Goal: Communication & Community: Answer question/provide support

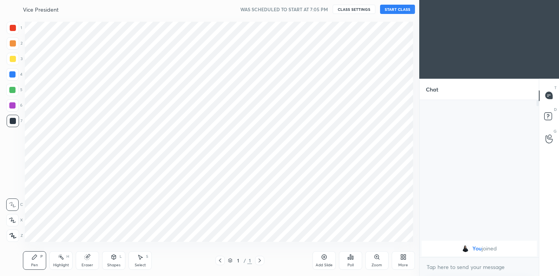
scroll to position [38580, 38419]
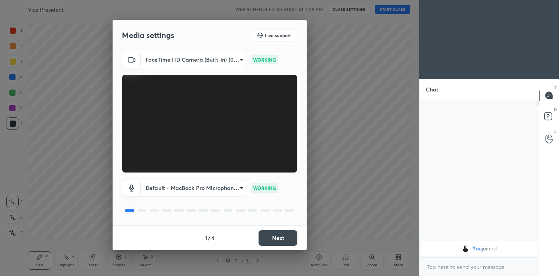
click at [271, 229] on div "1 / 4 Next" at bounding box center [210, 237] width 194 height 25
click at [273, 234] on button "Next" at bounding box center [277, 239] width 39 height 16
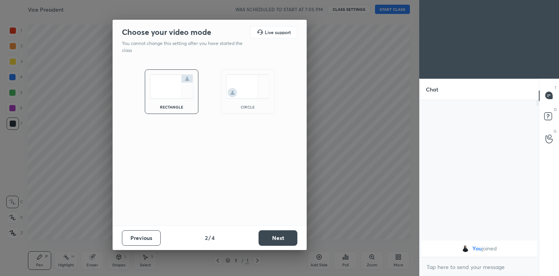
click at [273, 234] on button "Next" at bounding box center [277, 239] width 39 height 16
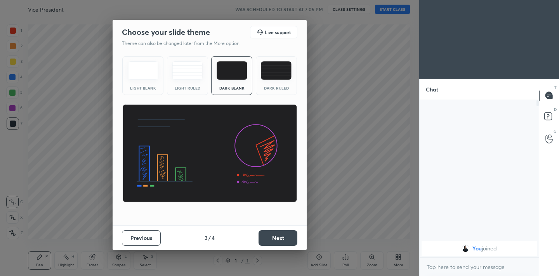
click at [273, 234] on button "Next" at bounding box center [277, 239] width 39 height 16
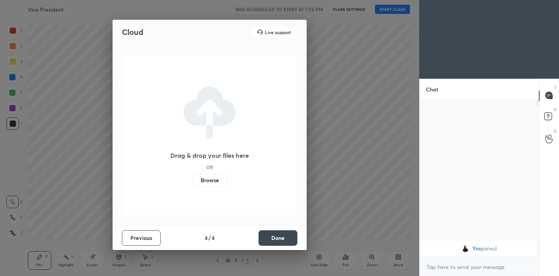
click at [273, 234] on button "Done" at bounding box center [277, 239] width 39 height 16
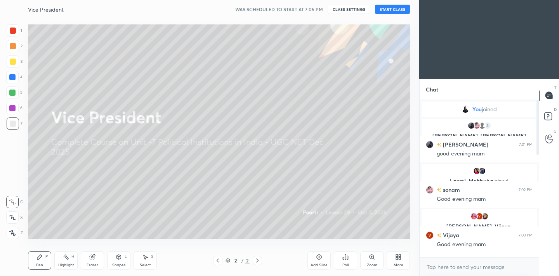
click at [396, 7] on button "START CLASS" at bounding box center [392, 9] width 35 height 9
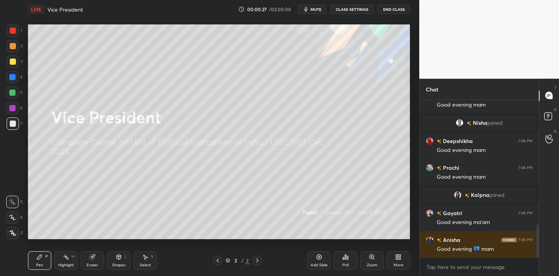
scroll to position [598, 0]
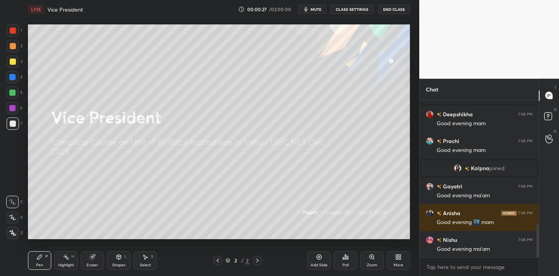
click at [399, 266] on div "More" at bounding box center [399, 265] width 10 height 4
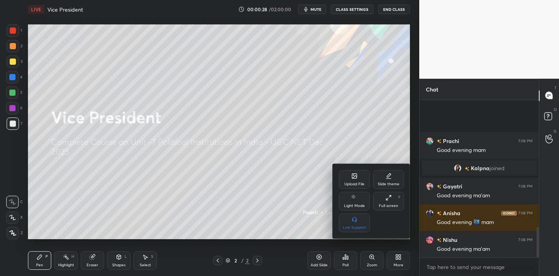
scroll to position [659, 0]
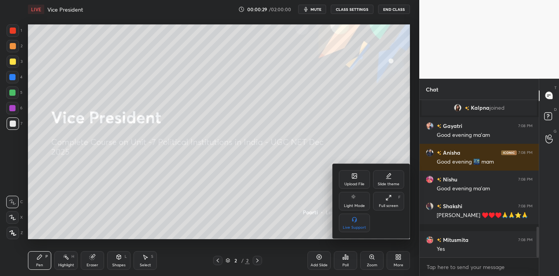
click at [344, 184] on div "Upload File" at bounding box center [354, 184] width 20 height 4
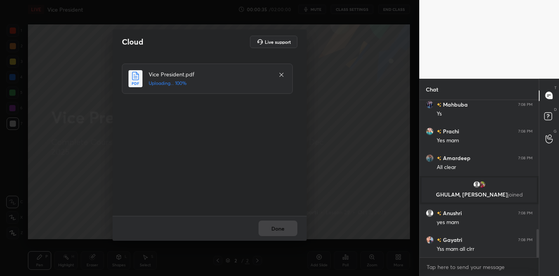
scroll to position [724, 0]
click at [278, 226] on button "Done" at bounding box center [277, 229] width 39 height 16
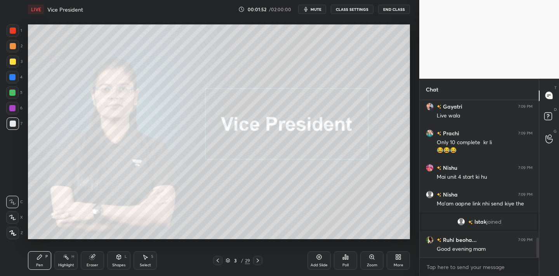
scroll to position [1106, 0]
click at [321, 10] on span "mute" at bounding box center [315, 9] width 11 height 5
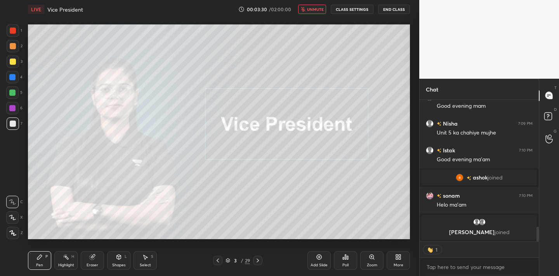
scroll to position [1240, 0]
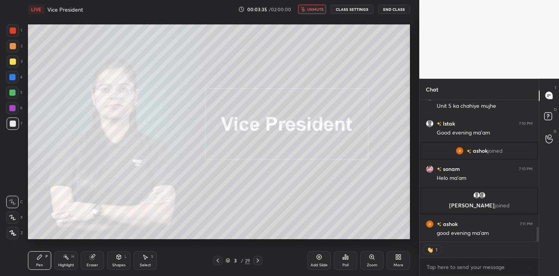
type textarea "x"
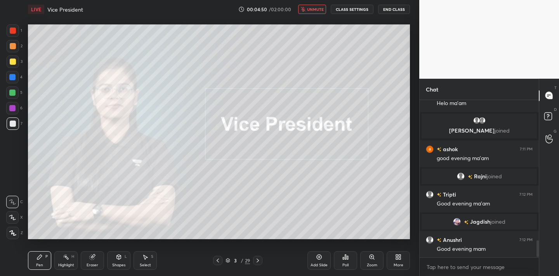
scroll to position [1304, 0]
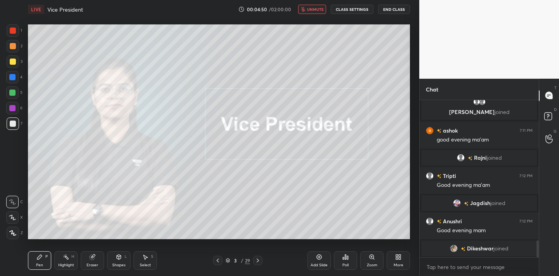
click at [317, 5] on button "unmute" at bounding box center [312, 9] width 28 height 9
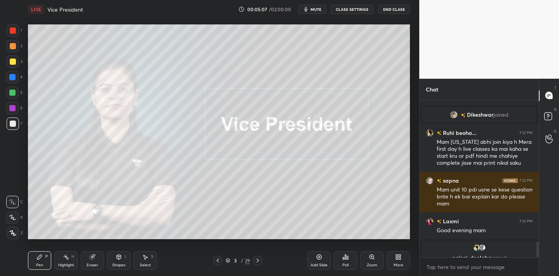
scroll to position [1426, 0]
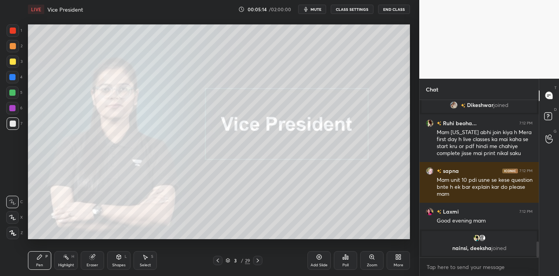
click at [308, 9] on icon "button" at bounding box center [306, 9] width 6 height 6
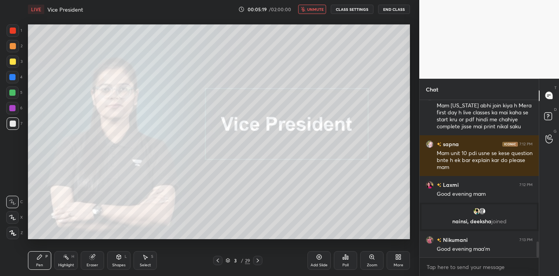
scroll to position [1409, 0]
click at [308, 9] on span "unmute" at bounding box center [315, 9] width 17 height 5
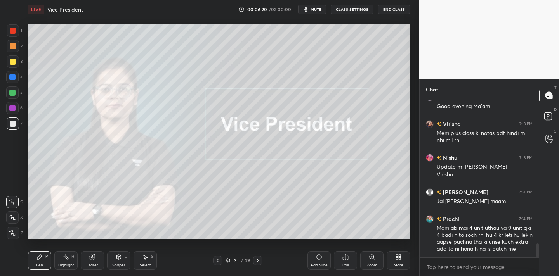
scroll to position [1659, 0]
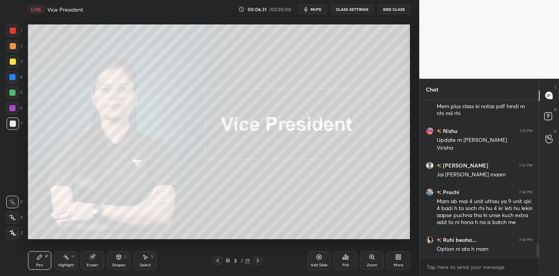
drag, startPoint x: 12, startPoint y: 233, endPoint x: 14, endPoint y: 228, distance: 5.4
click at [12, 232] on icon at bounding box center [12, 233] width 7 height 5
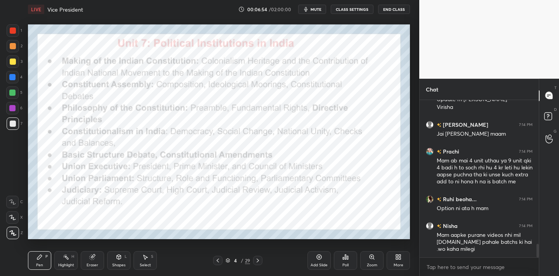
scroll to position [1726, 0]
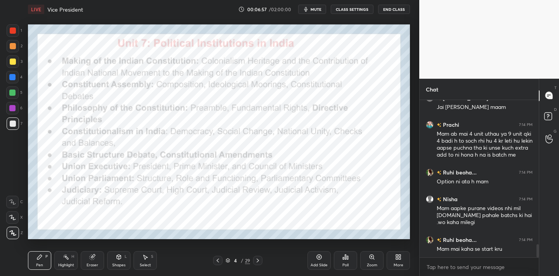
click at [16, 32] on div at bounding box center [13, 30] width 12 height 12
click at [16, 30] on div at bounding box center [13, 31] width 6 height 6
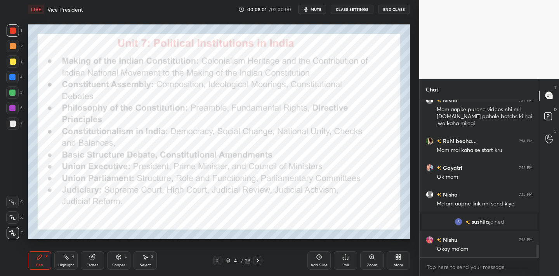
scroll to position [1767, 0]
click at [92, 260] on div "Eraser" at bounding box center [92, 260] width 23 height 19
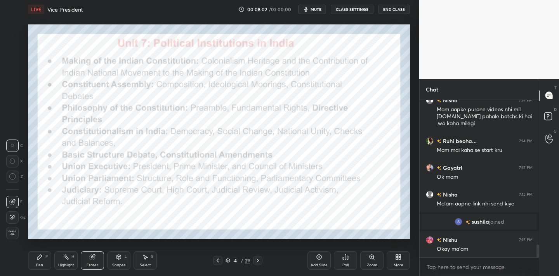
click at [15, 235] on span "Erase all" at bounding box center [13, 233] width 12 height 5
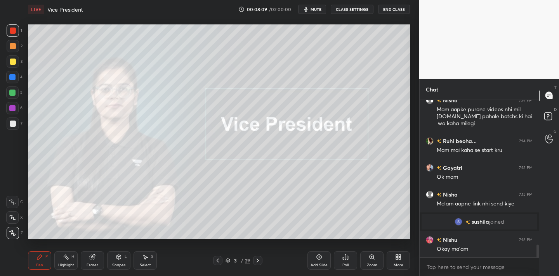
click at [346, 257] on icon at bounding box center [345, 257] width 6 height 6
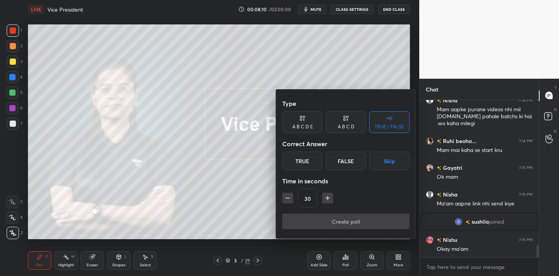
click at [306, 166] on div "True" at bounding box center [302, 161] width 40 height 19
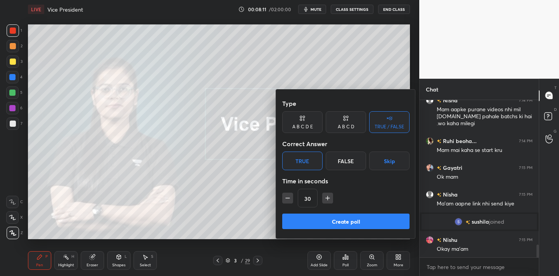
click at [321, 220] on button "Create poll" at bounding box center [345, 222] width 127 height 16
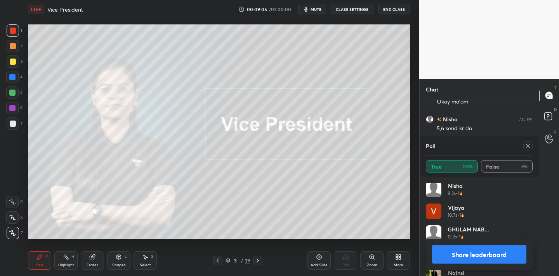
scroll to position [646, 0]
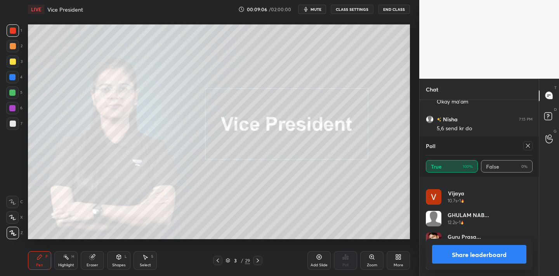
click at [525, 147] on icon at bounding box center [528, 146] width 6 height 6
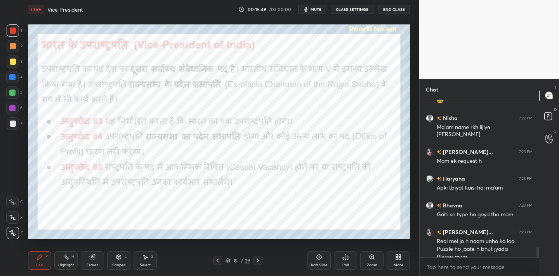
scroll to position [2304, 0]
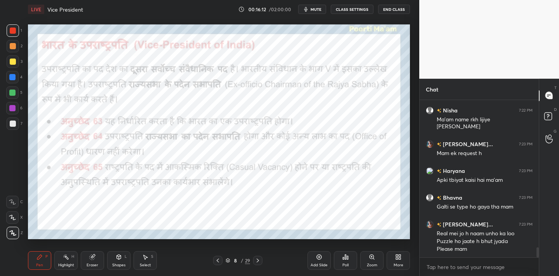
click at [69, 264] on div "Highlight" at bounding box center [66, 265] width 16 height 4
click at [7, 237] on div at bounding box center [12, 233] width 12 height 12
click at [41, 258] on icon at bounding box center [39, 257] width 6 height 6
click at [88, 258] on div "Eraser" at bounding box center [92, 260] width 23 height 19
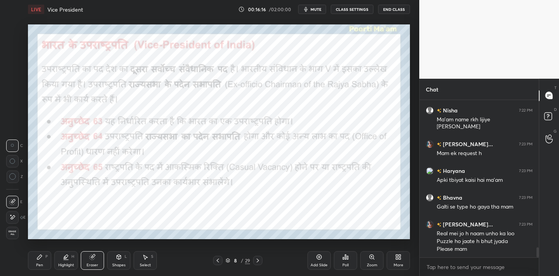
click at [17, 234] on span "Erase all" at bounding box center [13, 233] width 12 height 5
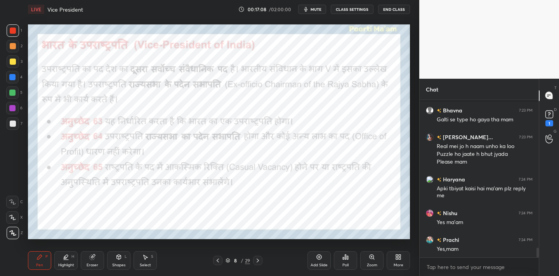
scroll to position [2424, 0]
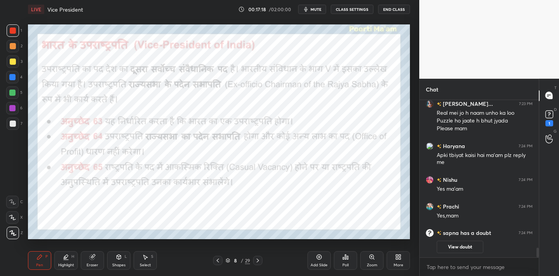
drag, startPoint x: 88, startPoint y: 258, endPoint x: 80, endPoint y: 251, distance: 11.0
click at [88, 258] on div "Eraser" at bounding box center [92, 260] width 23 height 19
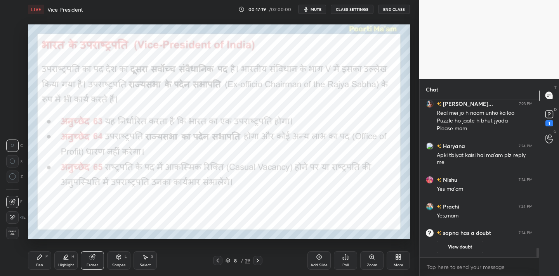
drag, startPoint x: 12, startPoint y: 235, endPoint x: 12, endPoint y: 218, distance: 16.7
click at [12, 236] on div "Erase all" at bounding box center [12, 233] width 12 height 12
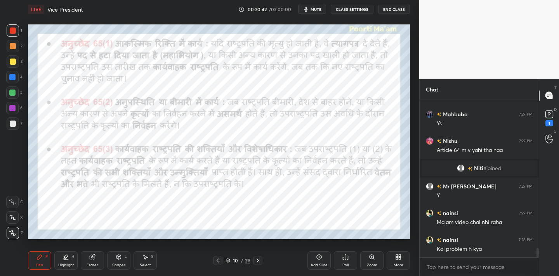
scroll to position [2510, 0]
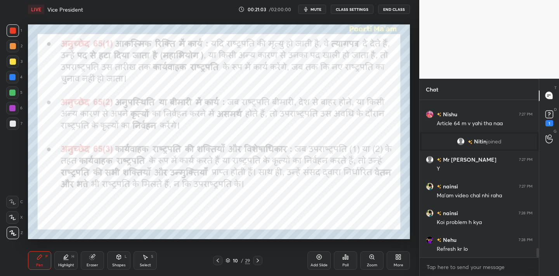
click at [96, 258] on div "Eraser" at bounding box center [92, 260] width 23 height 19
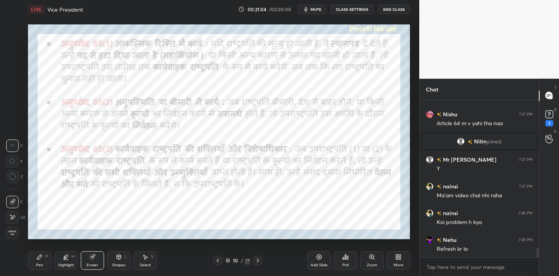
drag, startPoint x: 16, startPoint y: 236, endPoint x: 6, endPoint y: 234, distance: 9.9
click at [15, 236] on div "Erase all" at bounding box center [12, 233] width 12 height 12
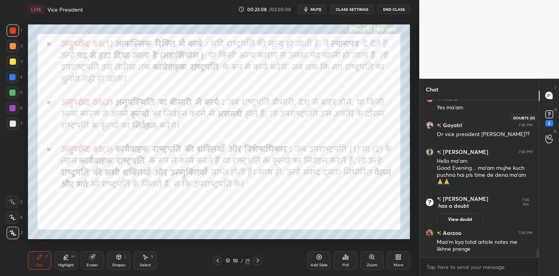
scroll to position [2688, 0]
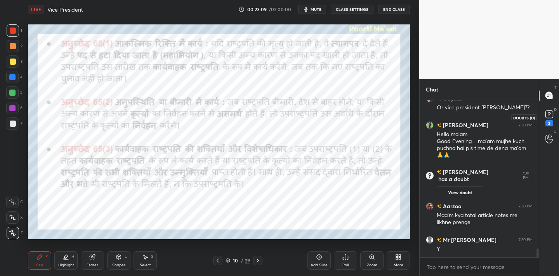
click at [547, 116] on rect at bounding box center [548, 114] width 7 height 7
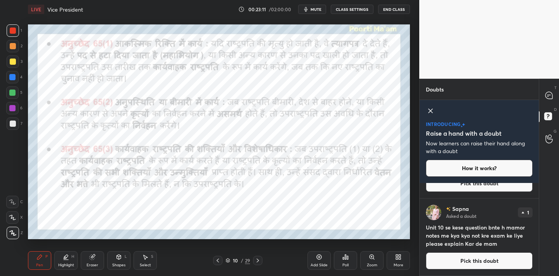
scroll to position [0, 0]
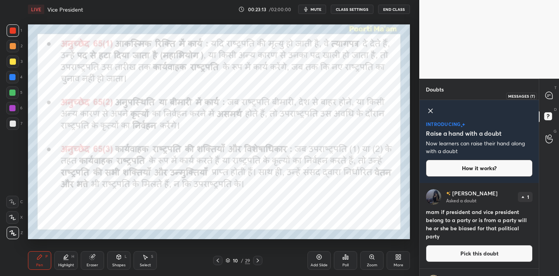
click at [547, 97] on icon at bounding box center [548, 95] width 7 height 7
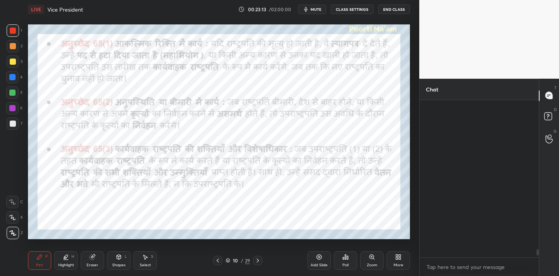
scroll to position [155, 117]
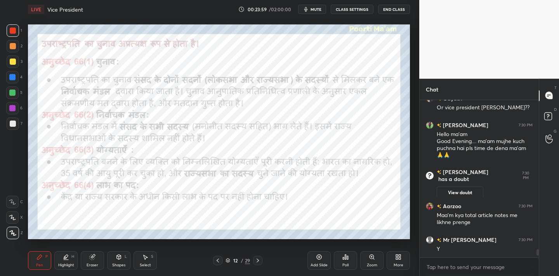
click at [313, 259] on div "Add Slide" at bounding box center [318, 260] width 23 height 19
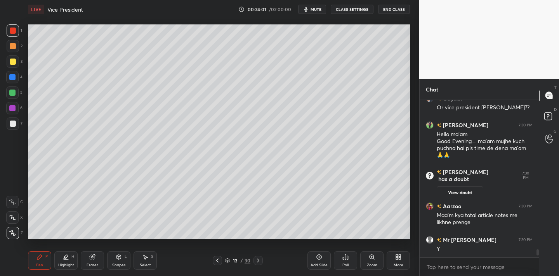
drag, startPoint x: 10, startPoint y: 125, endPoint x: 27, endPoint y: 116, distance: 18.2
click at [12, 125] on div at bounding box center [13, 124] width 6 height 6
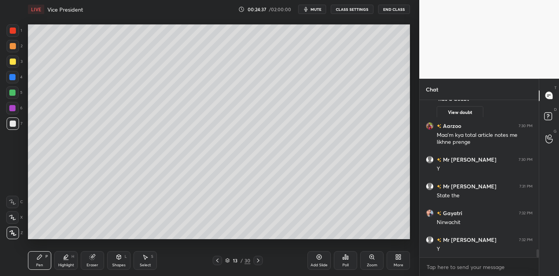
scroll to position [2936, 0]
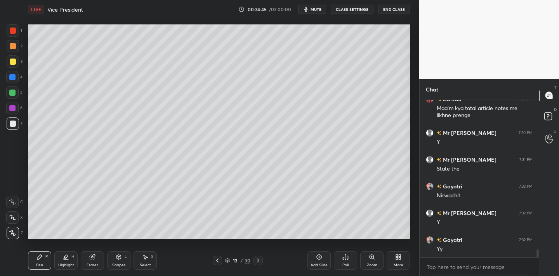
drag, startPoint x: 13, startPoint y: 110, endPoint x: 27, endPoint y: 106, distance: 14.4
click at [14, 110] on div at bounding box center [12, 108] width 6 height 6
click at [237, 123] on div "Setting up your live class Poll for secs No correct answer Start poll" at bounding box center [219, 132] width 388 height 227
drag, startPoint x: 13, startPoint y: 92, endPoint x: 18, endPoint y: 87, distance: 7.2
click at [14, 94] on div at bounding box center [12, 93] width 6 height 6
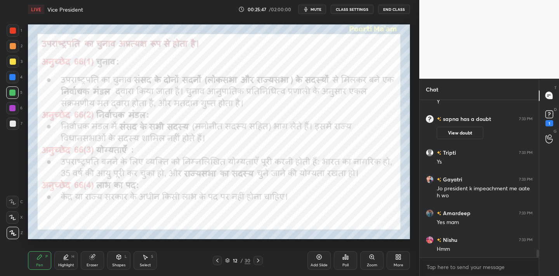
scroll to position [3025, 0]
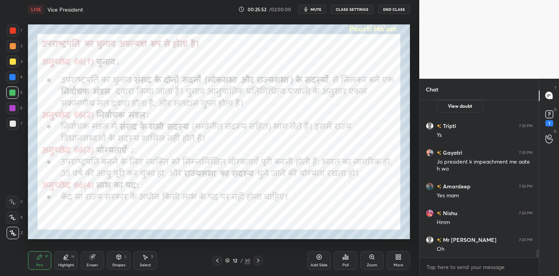
click at [13, 31] on div at bounding box center [13, 31] width 6 height 6
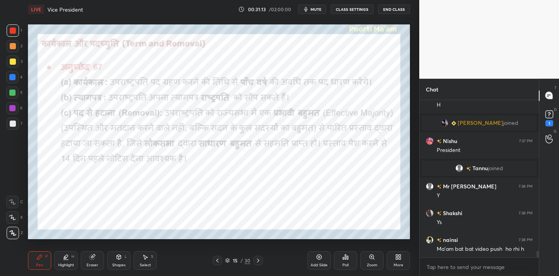
scroll to position [3646, 0]
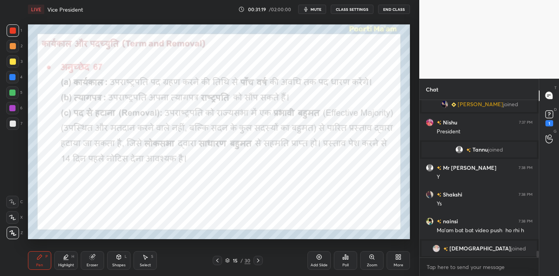
click at [94, 262] on div "Eraser" at bounding box center [92, 260] width 23 height 19
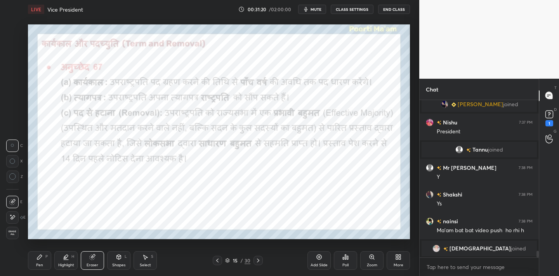
click at [16, 236] on span "Erase all" at bounding box center [13, 233] width 12 height 5
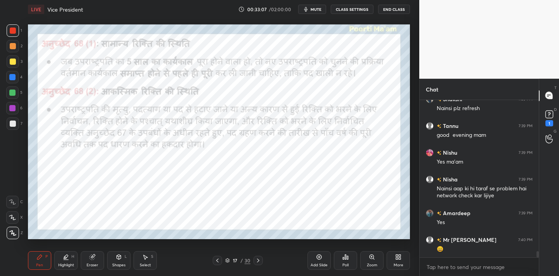
scroll to position [3811, 0]
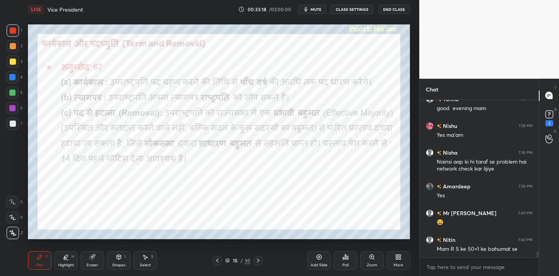
click at [96, 260] on div "Eraser" at bounding box center [92, 260] width 23 height 19
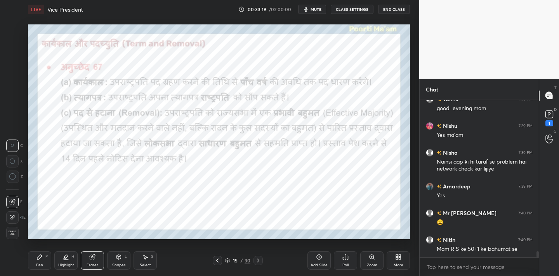
click at [17, 231] on span "Erase all" at bounding box center [13, 233] width 12 height 5
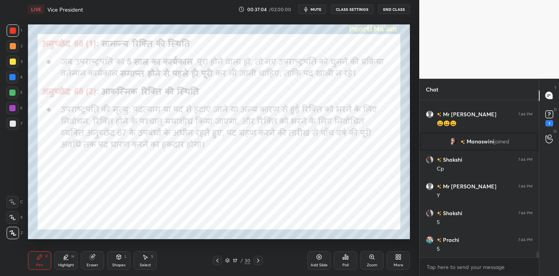
scroll to position [4261, 0]
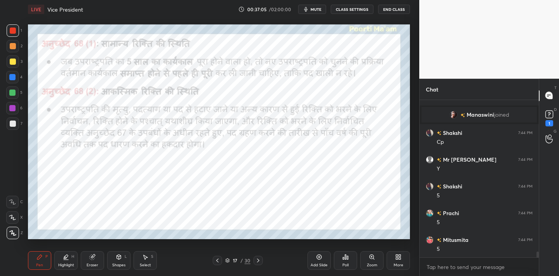
click at [88, 261] on div "Eraser" at bounding box center [92, 260] width 23 height 19
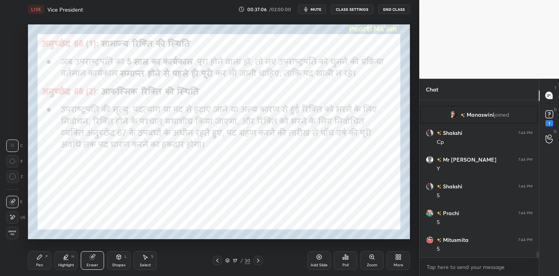
click at [11, 235] on span "Erase all" at bounding box center [13, 233] width 12 height 5
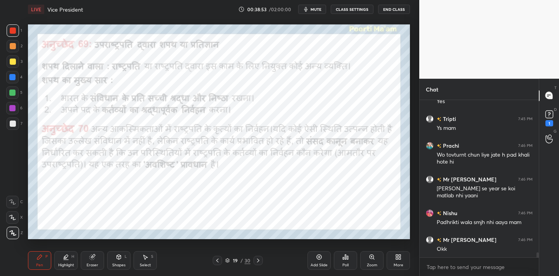
scroll to position [4824, 0]
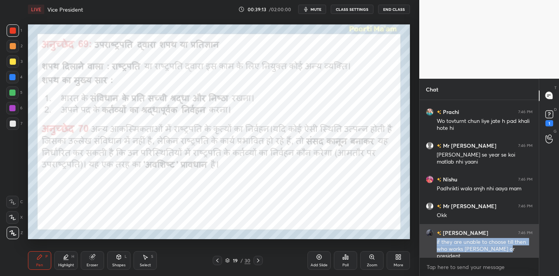
drag, startPoint x: 436, startPoint y: 242, endPoint x: 509, endPoint y: 249, distance: 73.3
click at [509, 249] on div "[PERSON_NAME] 7:46 PM if they are unable to choose till then who works [PERSON_…" at bounding box center [479, 244] width 119 height 41
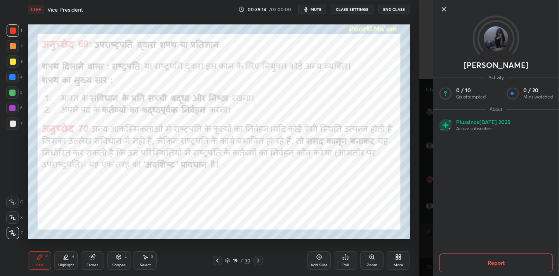
copy div "if they are unable to choose till then who works [PERSON_NAME] or president"
click at [447, 10] on icon at bounding box center [443, 9] width 9 height 9
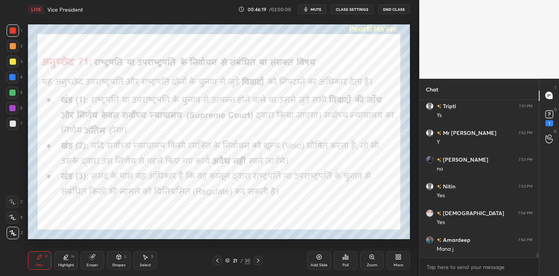
scroll to position [5643, 0]
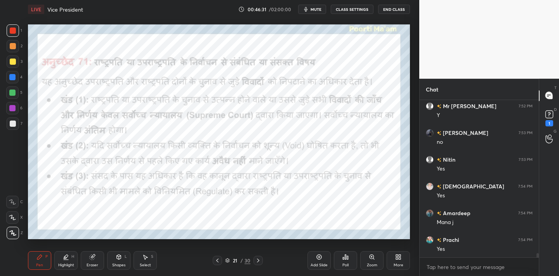
click at [95, 260] on icon at bounding box center [92, 257] width 6 height 6
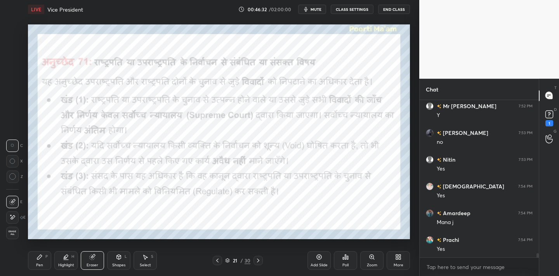
drag, startPoint x: 16, startPoint y: 232, endPoint x: 23, endPoint y: 224, distance: 11.3
click at [16, 232] on span "Erase all" at bounding box center [13, 233] width 12 height 5
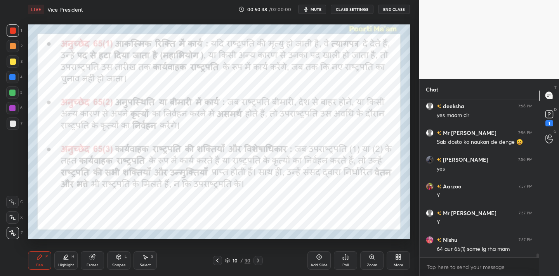
scroll to position [6079, 0]
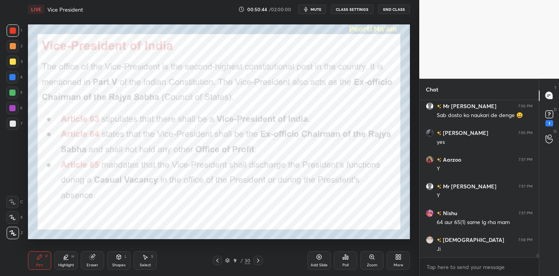
click at [92, 263] on div "Eraser" at bounding box center [93, 265] width 12 height 4
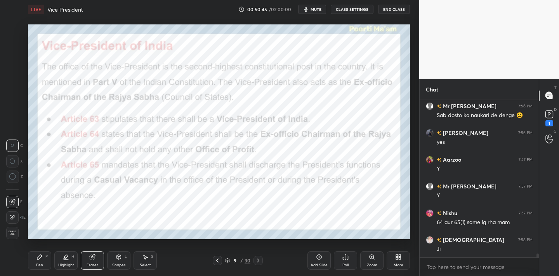
scroll to position [6106, 0]
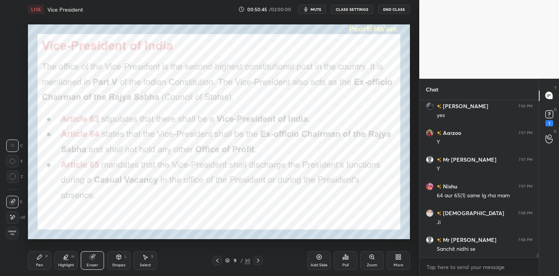
click at [17, 239] on div "Erase all" at bounding box center [12, 233] width 12 height 12
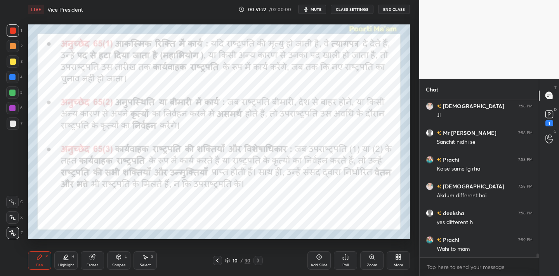
scroll to position [6240, 0]
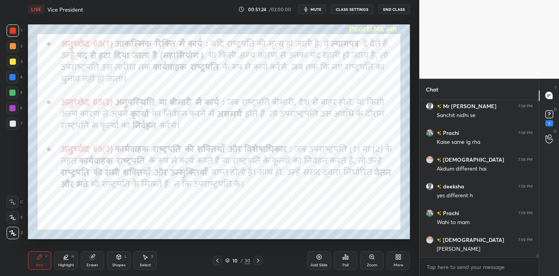
click at [99, 259] on div "Eraser" at bounding box center [92, 260] width 23 height 19
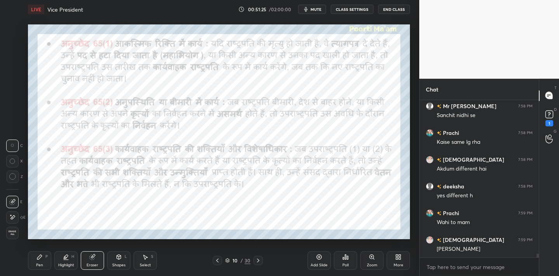
click at [15, 231] on span "Erase all" at bounding box center [13, 233] width 12 height 5
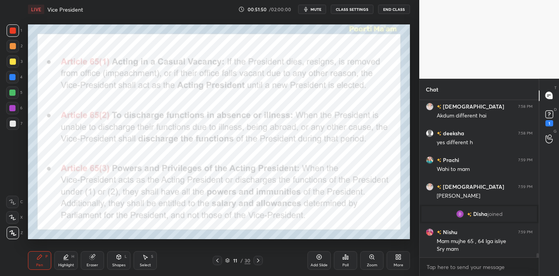
scroll to position [5674, 0]
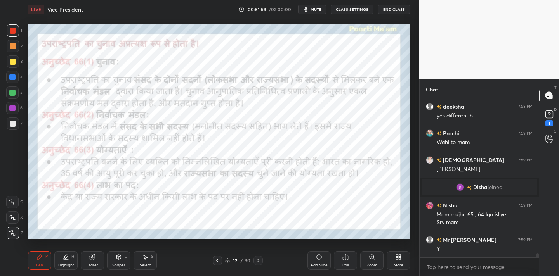
click at [89, 262] on div "Eraser" at bounding box center [92, 260] width 23 height 19
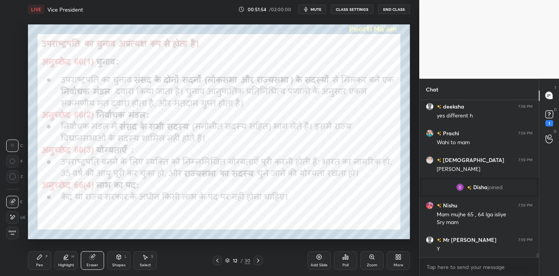
drag, startPoint x: 16, startPoint y: 233, endPoint x: 20, endPoint y: 232, distance: 3.9
click at [17, 232] on span "Erase all" at bounding box center [13, 233] width 12 height 5
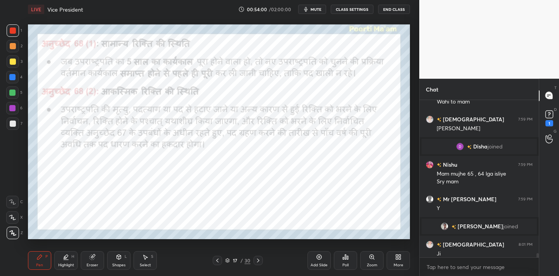
scroll to position [5698, 0]
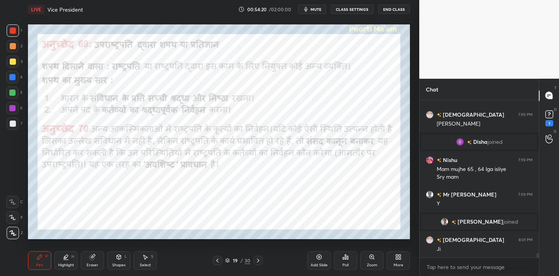
click at [90, 266] on div "Eraser" at bounding box center [93, 265] width 12 height 4
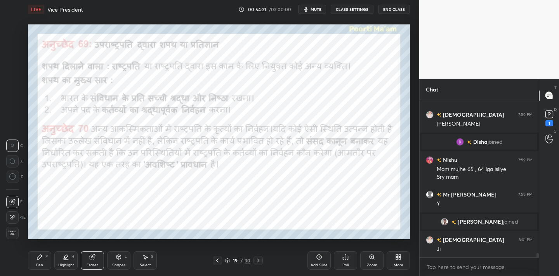
click at [15, 240] on div "1 2 3 4 5 6 7 C X Z C X Z E E Erase all H H LIVE Vice President 00:54:21 / 02:0…" at bounding box center [206, 138] width 413 height 276
click at [13, 235] on span "Erase all" at bounding box center [13, 233] width 12 height 5
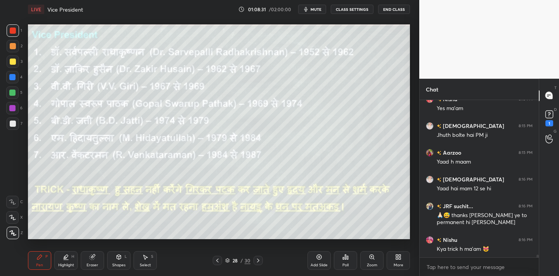
scroll to position [8598, 0]
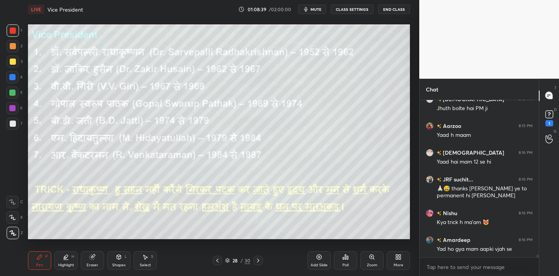
click at [92, 263] on div "Eraser" at bounding box center [93, 265] width 12 height 4
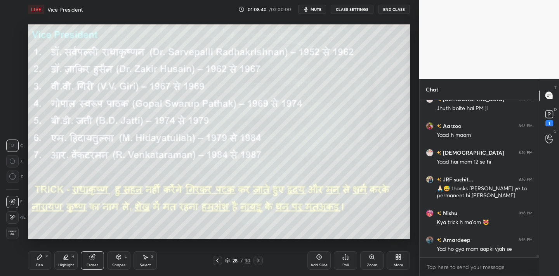
drag, startPoint x: 16, startPoint y: 236, endPoint x: 16, endPoint y: 231, distance: 5.4
click at [16, 236] on div "Erase all" at bounding box center [12, 233] width 12 height 12
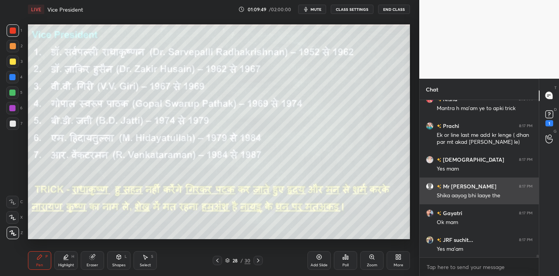
scroll to position [8826, 0]
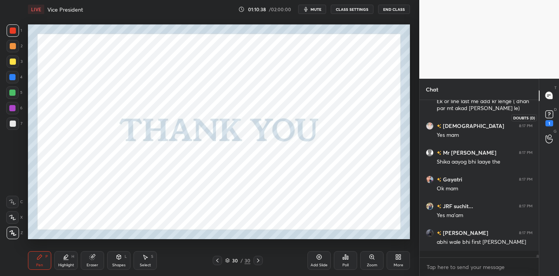
click at [549, 113] on rect at bounding box center [548, 114] width 7 height 7
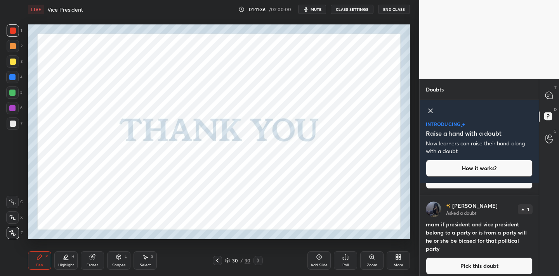
scroll to position [53, 0]
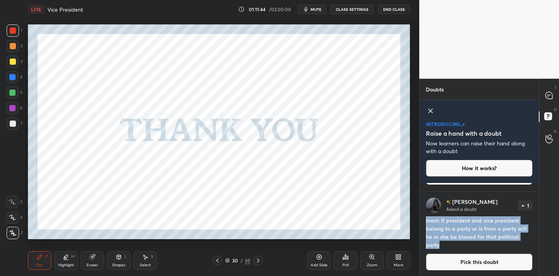
drag, startPoint x: 426, startPoint y: 224, endPoint x: 461, endPoint y: 242, distance: 38.7
click at [461, 242] on h4 "mam if president and vice president belong to a party or is from a party will h…" at bounding box center [479, 233] width 107 height 33
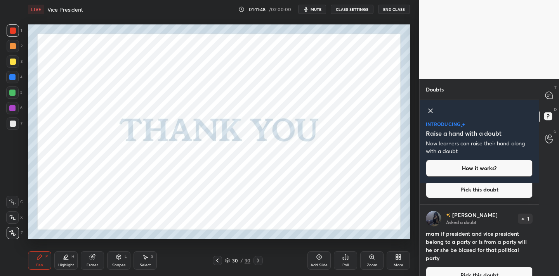
scroll to position [125, 0]
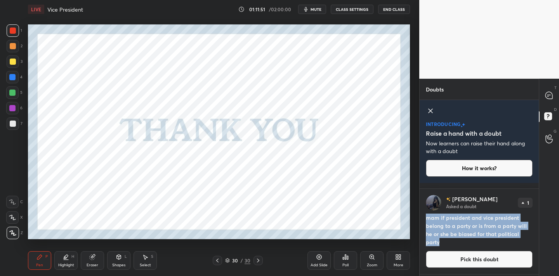
drag, startPoint x: 427, startPoint y: 222, endPoint x: 444, endPoint y: 238, distance: 23.6
click at [444, 238] on h4 "mam if president and vice president belong to a party or is from a party will h…" at bounding box center [479, 230] width 107 height 33
copy h4 "mam if president and vice president belong to a party or is from a party will h…"
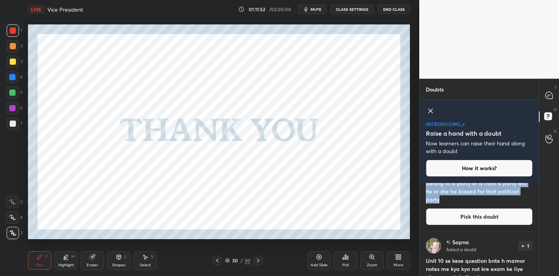
scroll to position [190, 0]
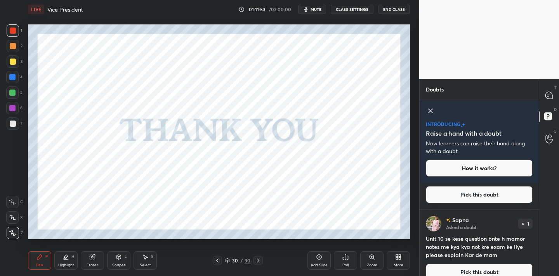
click at [475, 243] on h4 "Unit 10 se kese question bnte h mamor notes me kya kya not kre exam ke liye ple…" at bounding box center [479, 247] width 107 height 24
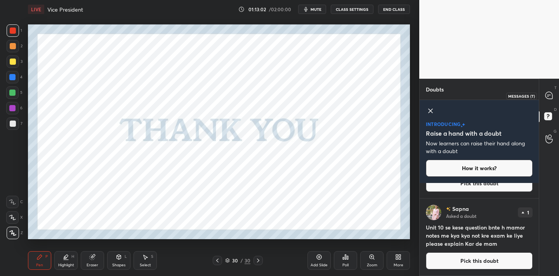
click at [550, 92] on icon at bounding box center [548, 95] width 7 height 7
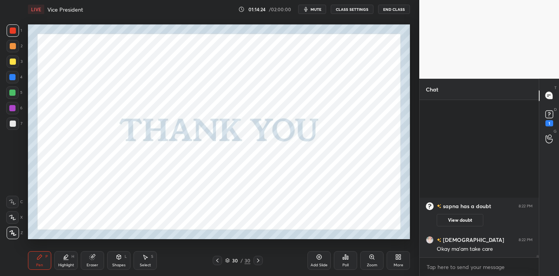
scroll to position [8668, 0]
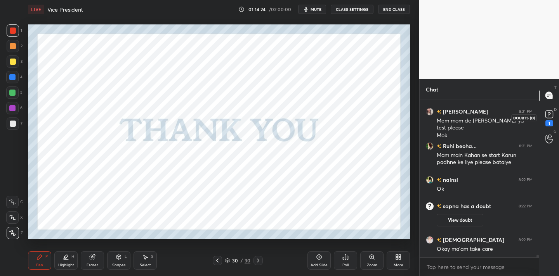
click at [546, 118] on icon at bounding box center [549, 115] width 12 height 12
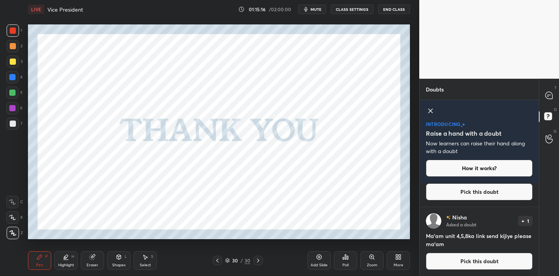
scroll to position [53, 0]
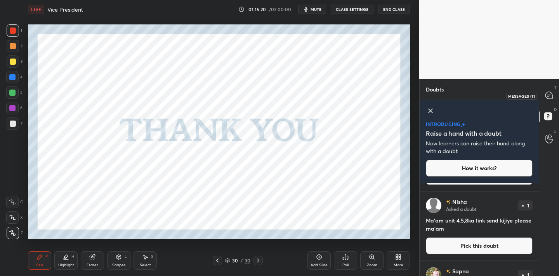
click at [546, 96] on icon at bounding box center [548, 95] width 7 height 7
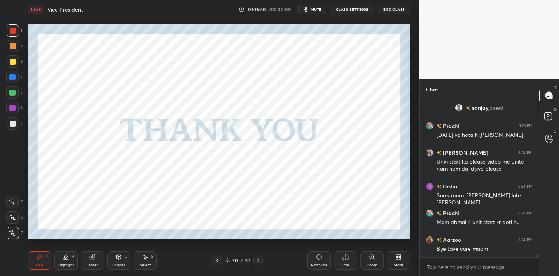
scroll to position [9285, 0]
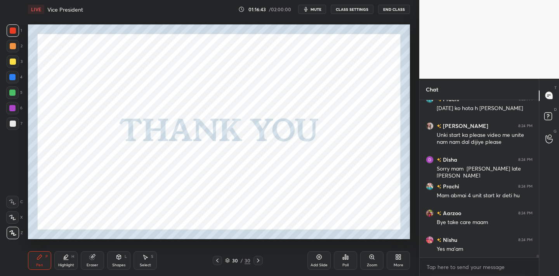
click at [346, 258] on icon at bounding box center [345, 257] width 6 height 6
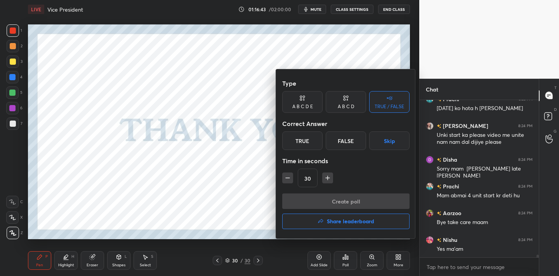
scroll to position [9311, 0]
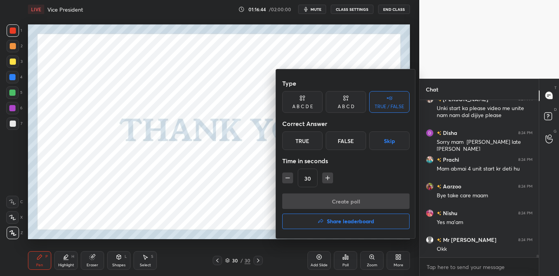
click at [305, 135] on div "True" at bounding box center [302, 141] width 40 height 19
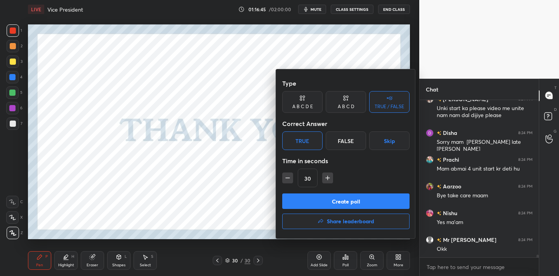
click at [326, 200] on button "Create poll" at bounding box center [345, 202] width 127 height 16
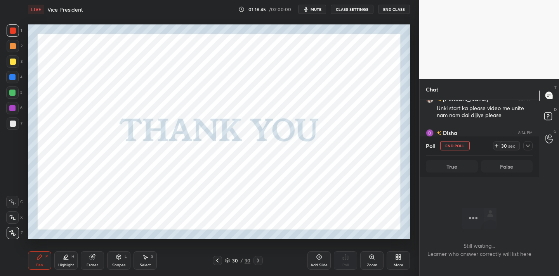
scroll to position [50, 117]
click at [315, 7] on span "mute" at bounding box center [315, 9] width 11 height 5
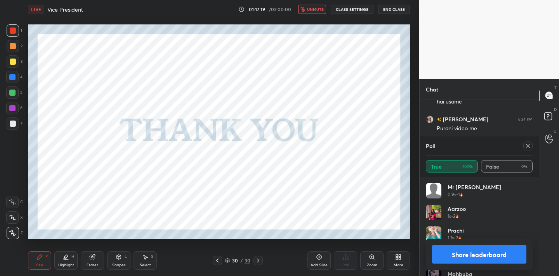
scroll to position [9533, 0]
click at [315, 7] on span "unmute" at bounding box center [315, 9] width 17 height 5
click at [320, 10] on span "mute" at bounding box center [315, 9] width 11 height 5
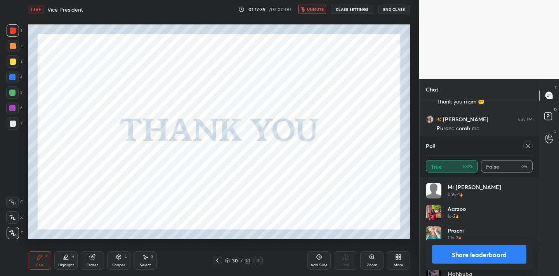
click at [321, 11] on span "unmute" at bounding box center [315, 9] width 17 height 5
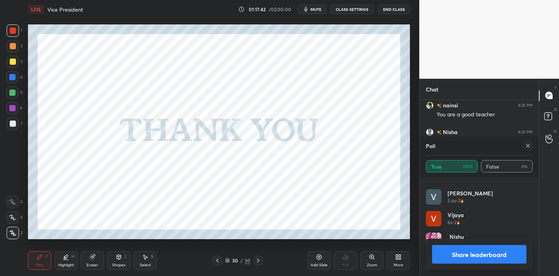
scroll to position [9695, 0]
click at [528, 147] on icon at bounding box center [528, 146] width 6 height 6
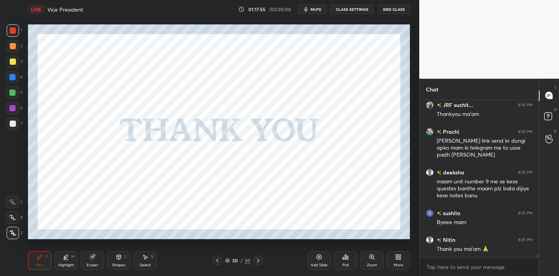
scroll to position [9735, 0]
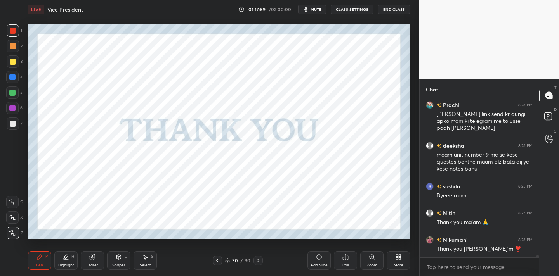
click at [319, 8] on span "mute" at bounding box center [315, 9] width 11 height 5
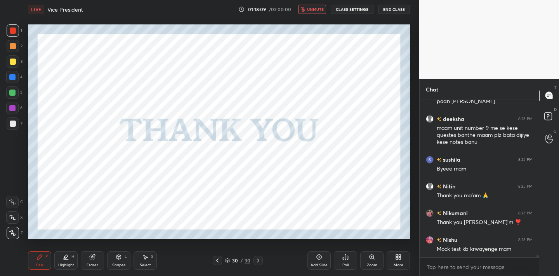
scroll to position [9789, 0]
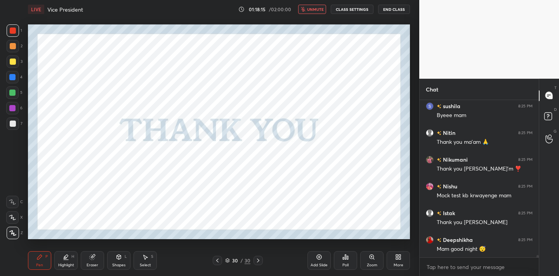
click at [317, 12] on button "unmute" at bounding box center [312, 9] width 28 height 9
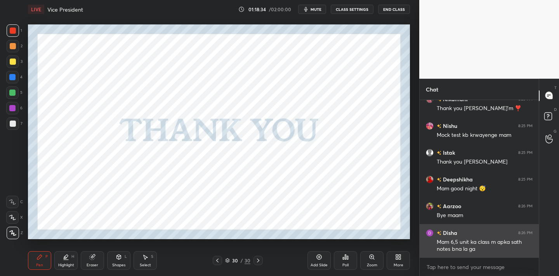
scroll to position [9895, 0]
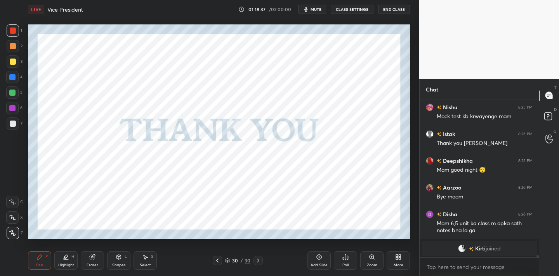
click at [390, 10] on button "End Class" at bounding box center [394, 9] width 32 height 9
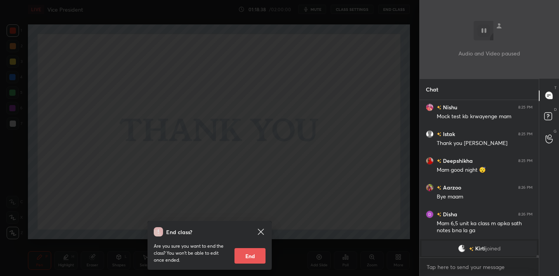
scroll to position [9395, 0]
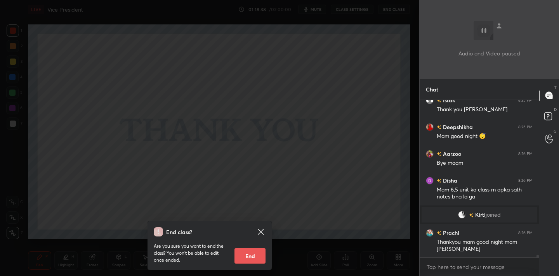
click at [250, 263] on button "End" at bounding box center [249, 256] width 31 height 16
type textarea "x"
